Goal: Find specific page/section: Find specific page/section

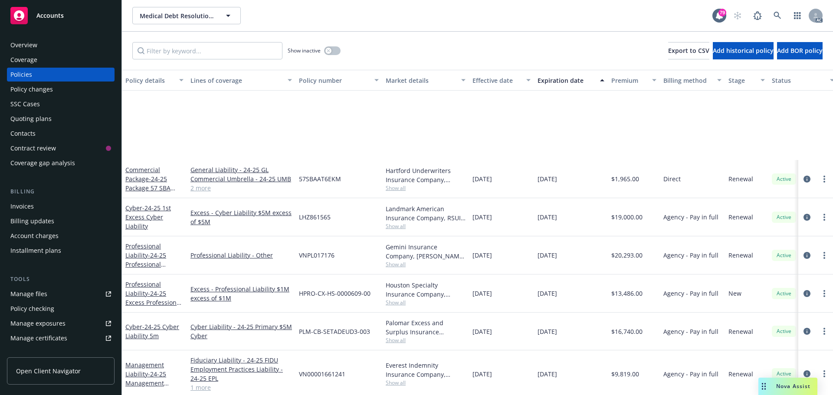
scroll to position [123, 0]
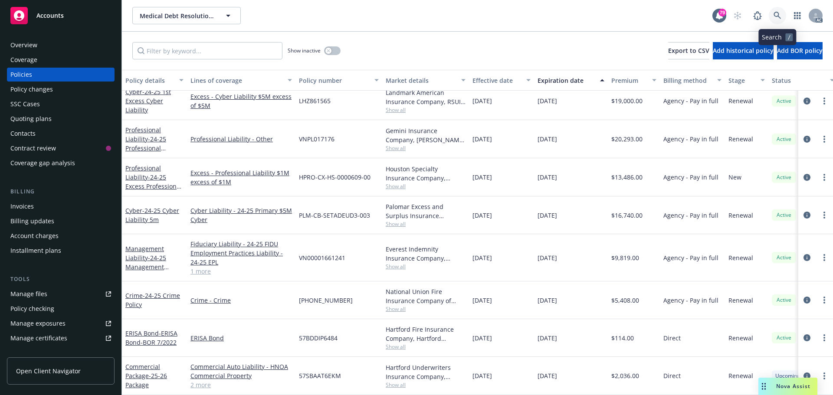
drag, startPoint x: 779, startPoint y: 16, endPoint x: 762, endPoint y: 29, distance: 21.6
click at [778, 16] on icon at bounding box center [777, 16] width 8 height 8
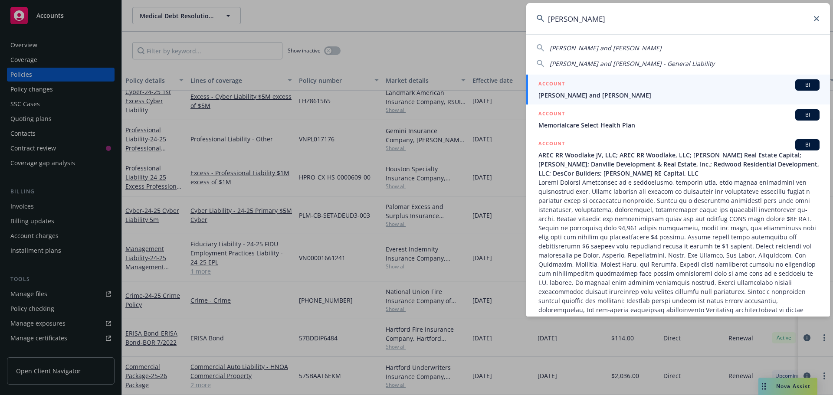
type input "[PERSON_NAME]"
click at [630, 91] on span "[PERSON_NAME] and [PERSON_NAME]" at bounding box center [678, 95] width 281 height 9
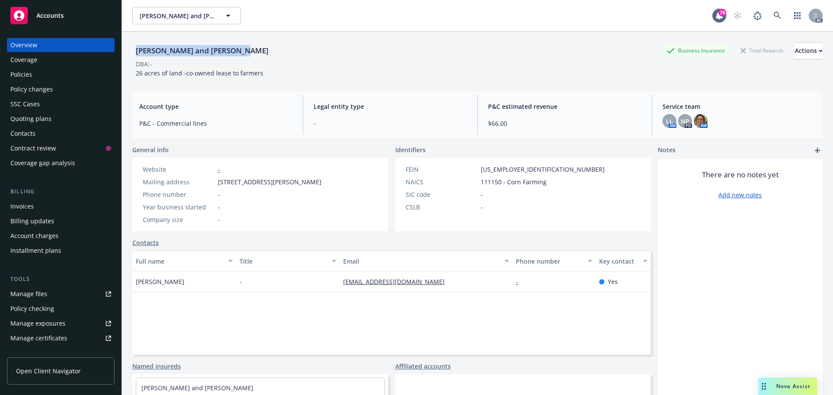
drag, startPoint x: 240, startPoint y: 50, endPoint x: 137, endPoint y: 52, distance: 102.8
click at [137, 52] on div "[PERSON_NAME] and [PERSON_NAME] Business Insurance Total Rewards Actions" at bounding box center [477, 50] width 690 height 17
copy div "[PERSON_NAME] and [PERSON_NAME]"
click at [41, 76] on div "Policies" at bounding box center [60, 75] width 101 height 14
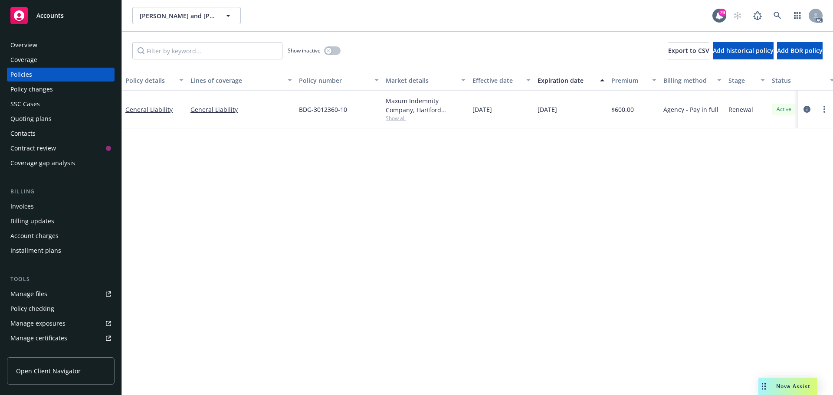
click at [398, 118] on span "Show all" at bounding box center [425, 117] width 80 height 7
drag, startPoint x: 346, startPoint y: 110, endPoint x: 296, endPoint y: 110, distance: 49.9
click at [296, 110] on div "BDG-3012360-10" at bounding box center [338, 110] width 87 height 38
copy span "BDG-3012360-10"
